Goal: Task Accomplishment & Management: Complete application form

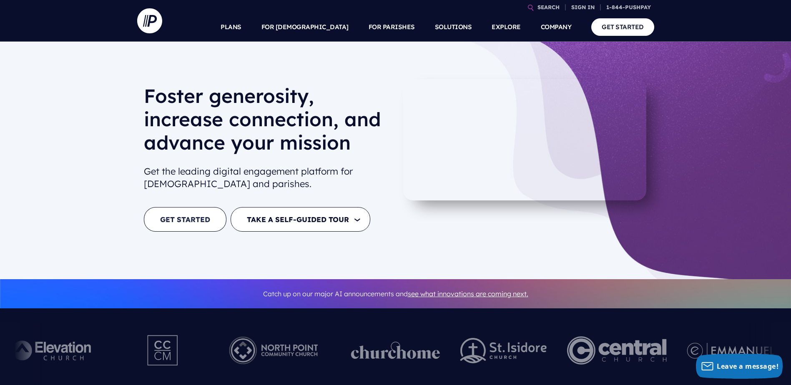
click at [188, 219] on link "GET STARTED" at bounding box center [185, 219] width 83 height 25
